Goal: Task Accomplishment & Management: Use online tool/utility

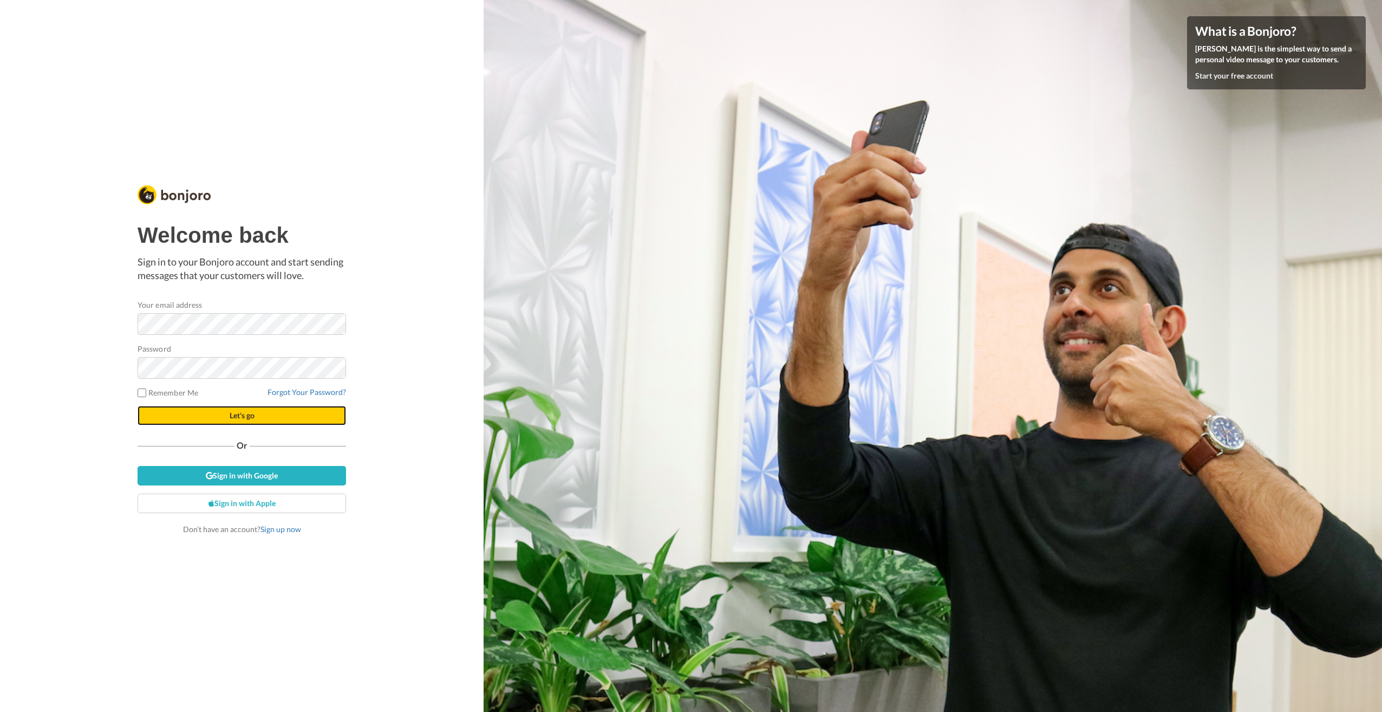
click at [252, 415] on span "Let's go" at bounding box center [242, 415] width 25 height 9
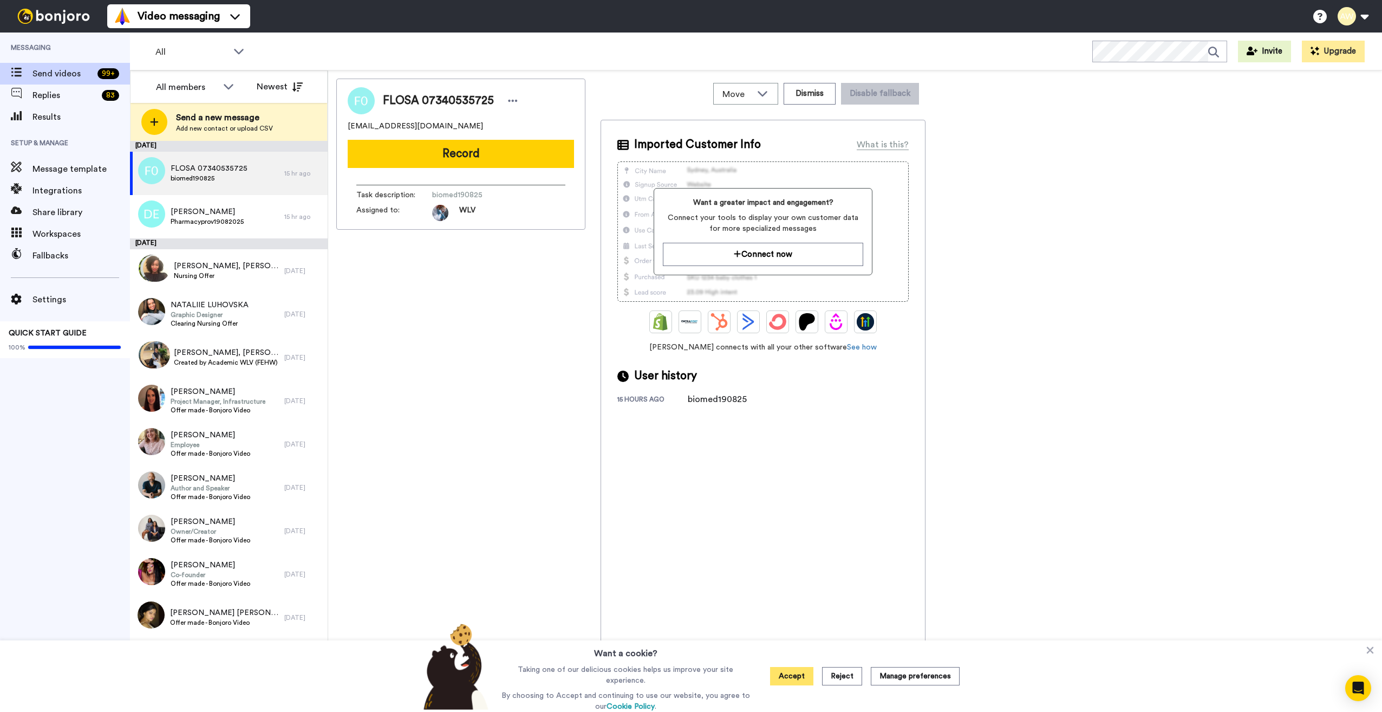
click at [794, 679] on button "Accept" at bounding box center [791, 676] width 43 height 18
